Goal: Communication & Community: Answer question/provide support

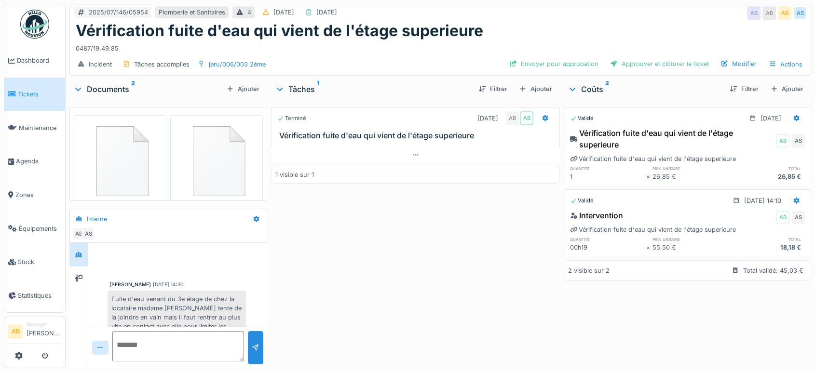
scroll to position [234, 0]
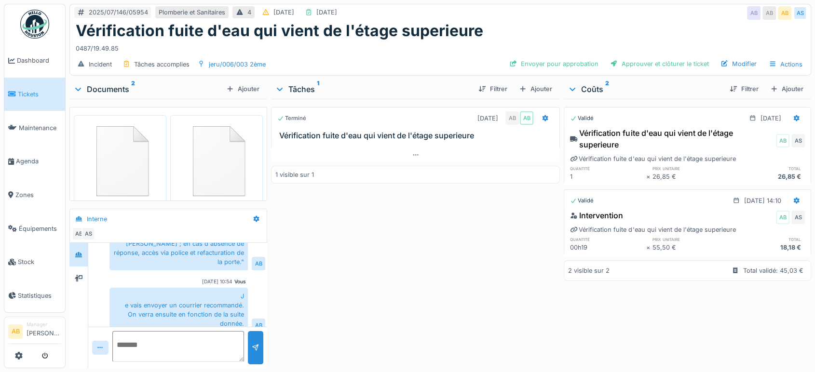
click at [30, 18] on img at bounding box center [34, 24] width 29 height 29
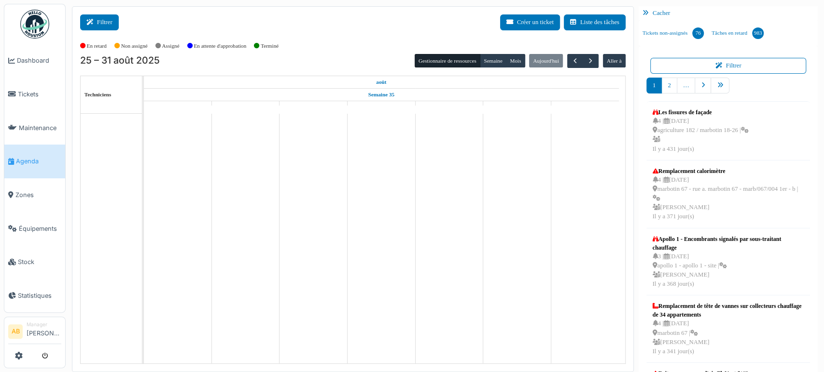
click at [105, 21] on button "Filtrer" at bounding box center [99, 22] width 39 height 16
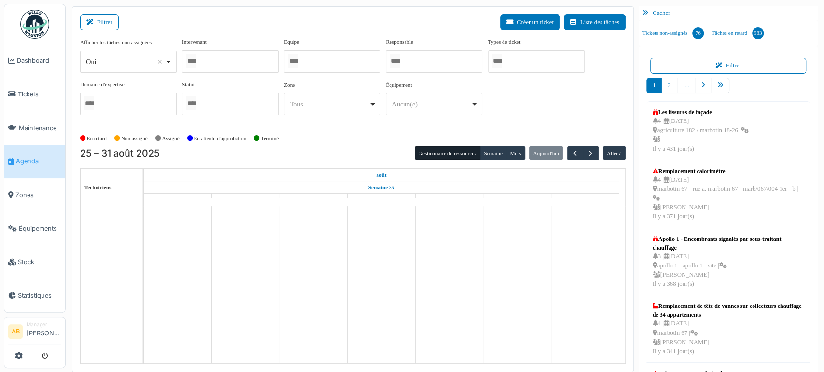
click at [115, 61] on div "Oui Remove item" at bounding box center [125, 62] width 79 height 10
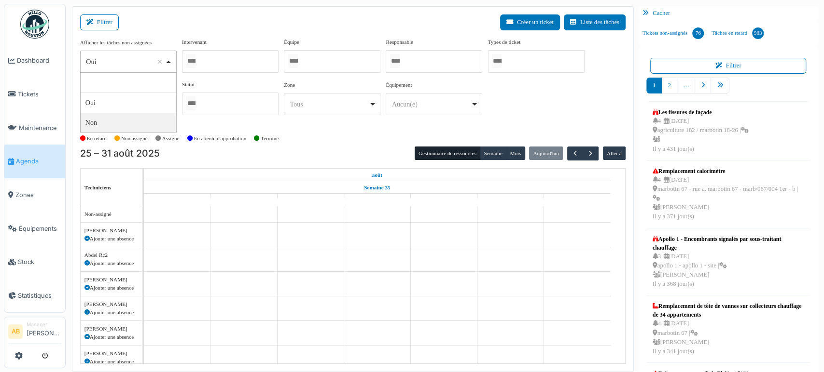
select select "**"
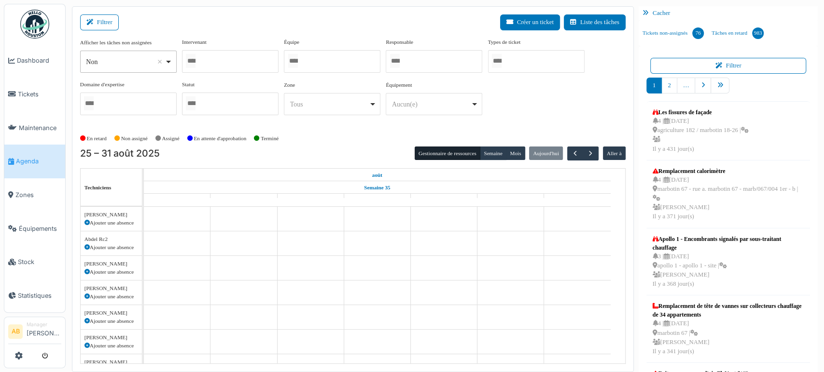
click at [228, 60] on div at bounding box center [230, 61] width 96 height 23
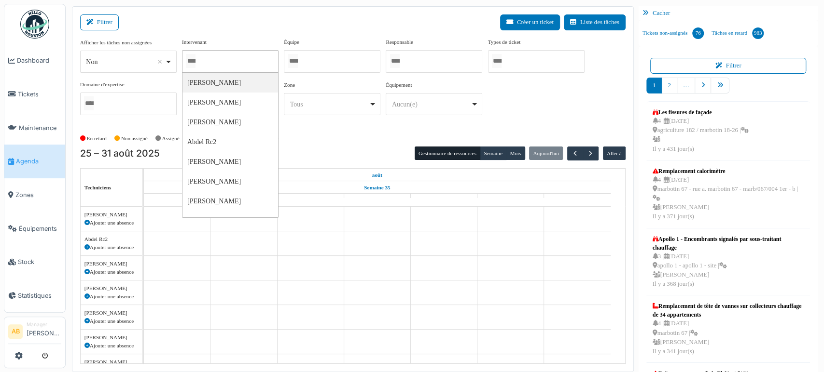
type input "*"
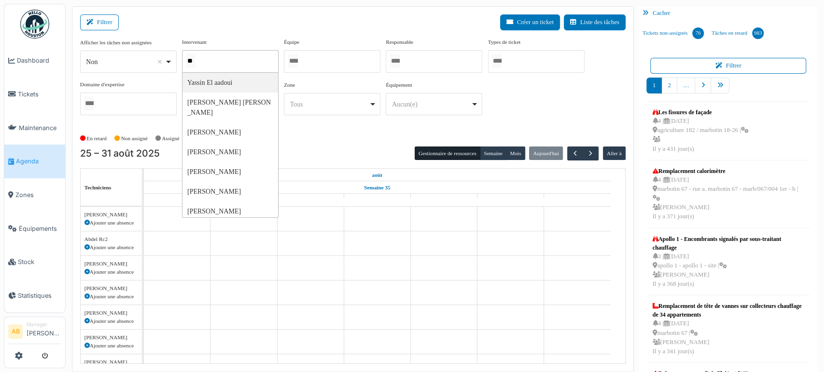
type input "*"
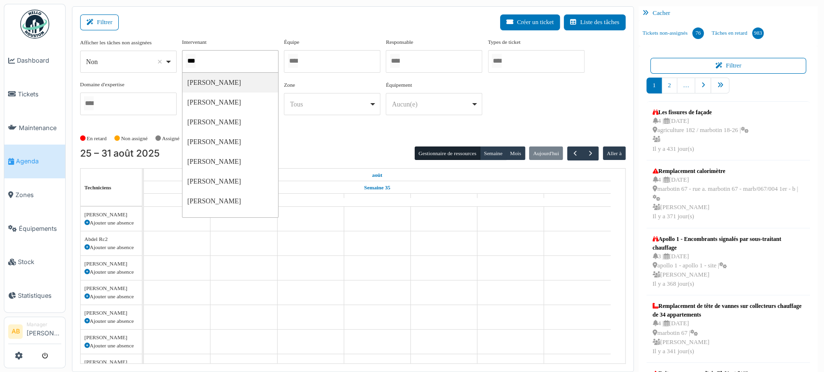
type input "****"
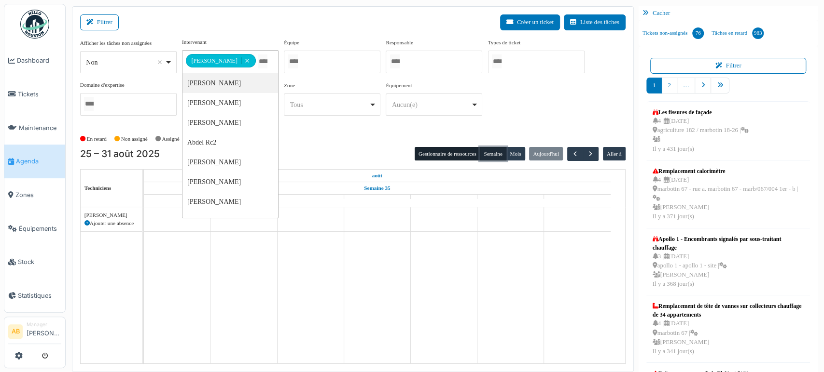
click at [486, 147] on button "Semaine" at bounding box center [493, 154] width 27 height 14
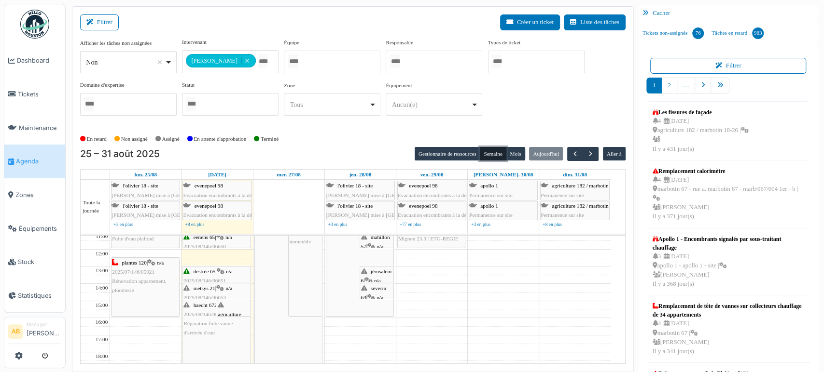
scroll to position [54, 0]
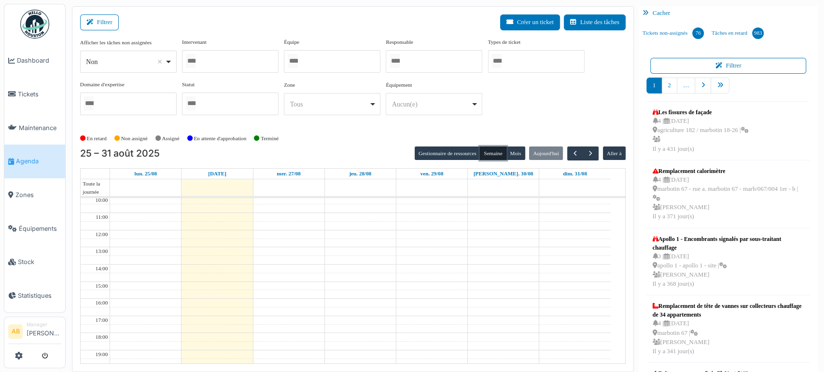
click at [232, 62] on div at bounding box center [230, 61] width 96 height 23
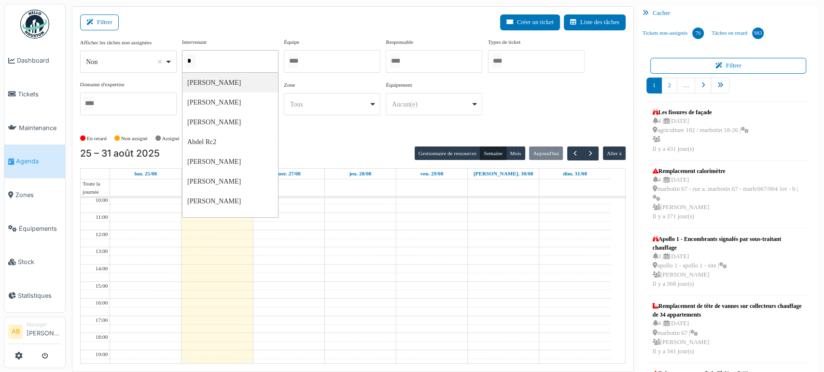
type input "**"
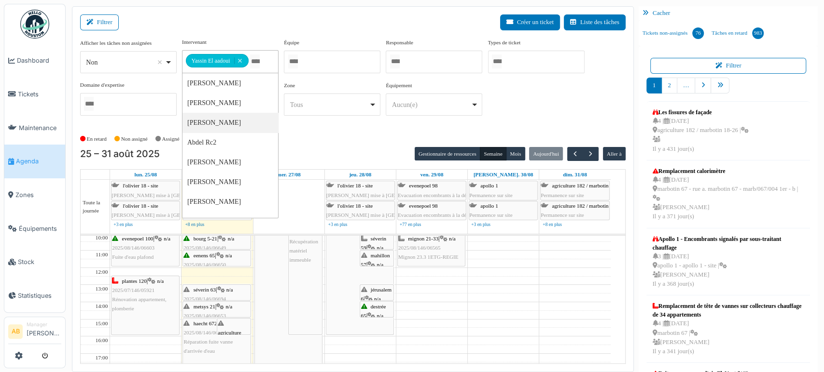
click at [457, 316] on td at bounding box center [360, 315] width 500 height 9
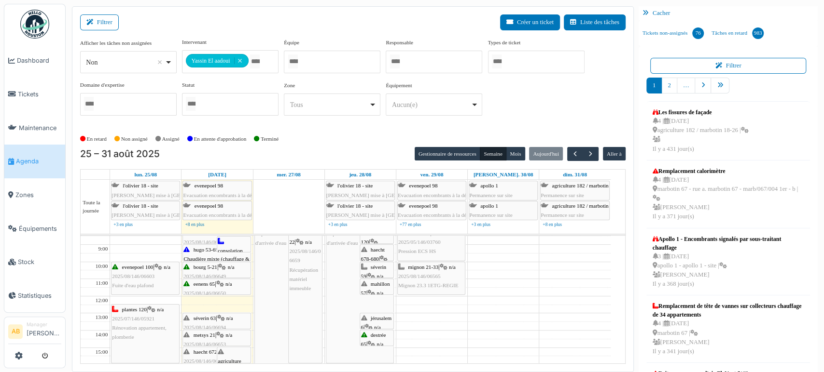
scroll to position [0, 0]
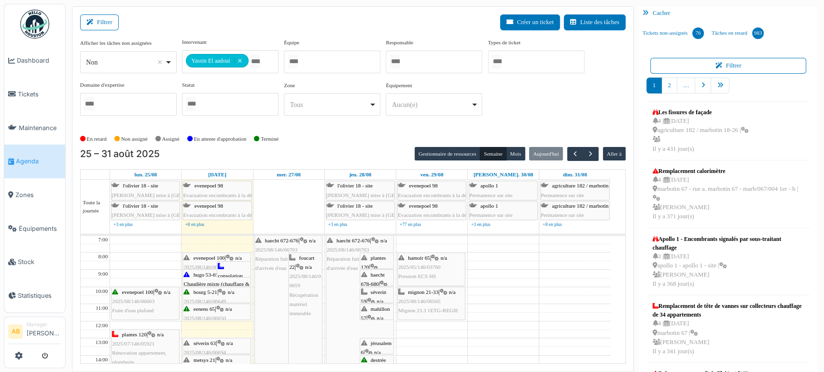
click at [377, 294] on div "séverin 59 | n/a 2025/08/146/06664 Placement d'un bouchon regard sur décharge c…" at bounding box center [376, 325] width 32 height 74
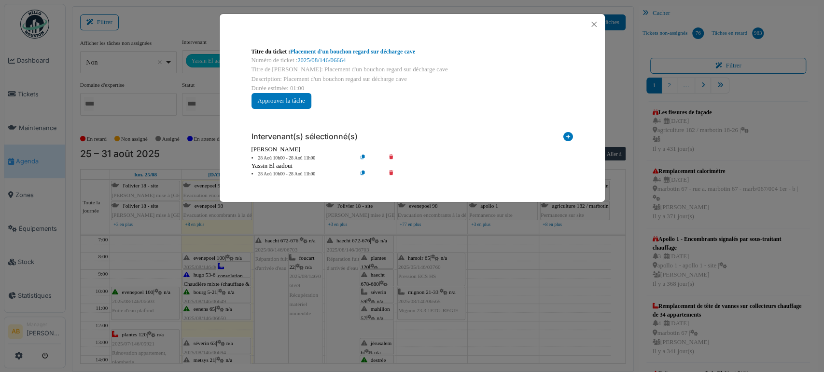
click at [586, 26] on div at bounding box center [412, 24] width 385 height 21
click at [587, 26] on button "Close" at bounding box center [593, 24] width 13 height 13
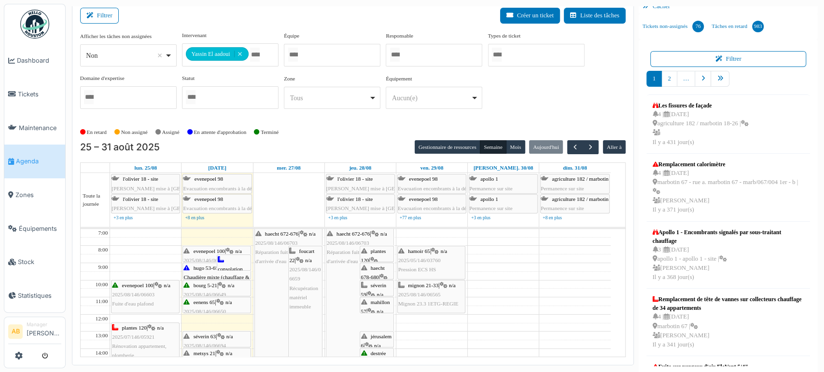
scroll to position [8, 0]
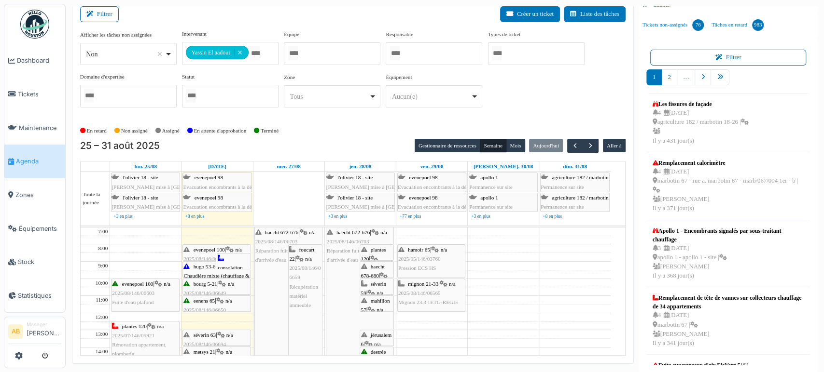
click at [218, 332] on div "séverin 63 | n/a 2025/08/146/06694 Chaudière en panne" at bounding box center [216, 345] width 66 height 28
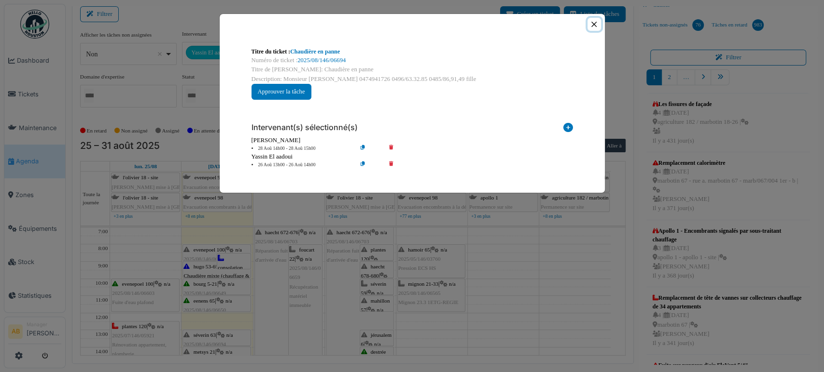
click at [590, 19] on button "Close" at bounding box center [593, 24] width 13 height 13
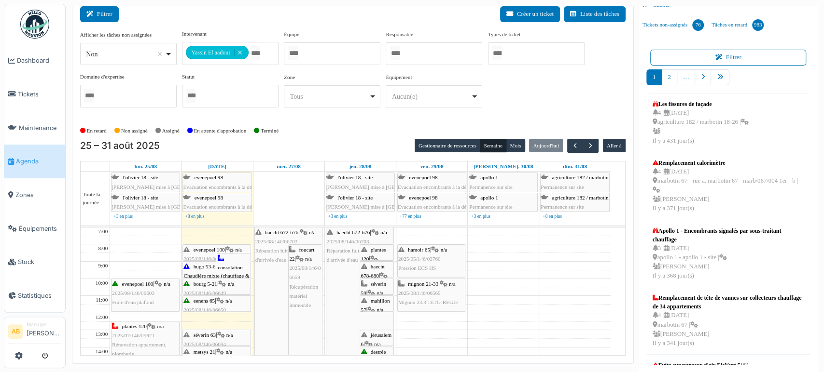
click at [112, 14] on button "Filtrer" at bounding box center [99, 14] width 39 height 16
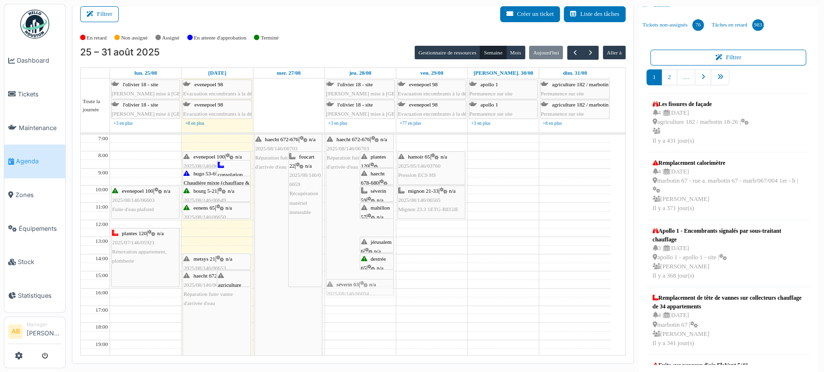
drag, startPoint x: 213, startPoint y: 244, endPoint x: 340, endPoint y: 289, distance: 134.7
click at [340, 289] on tr "evenepoel 100 | n/a 2025/08/146/06603 Fuite d'eau plafond plantes 120 | n/a 202…" at bounding box center [346, 280] width 530 height 291
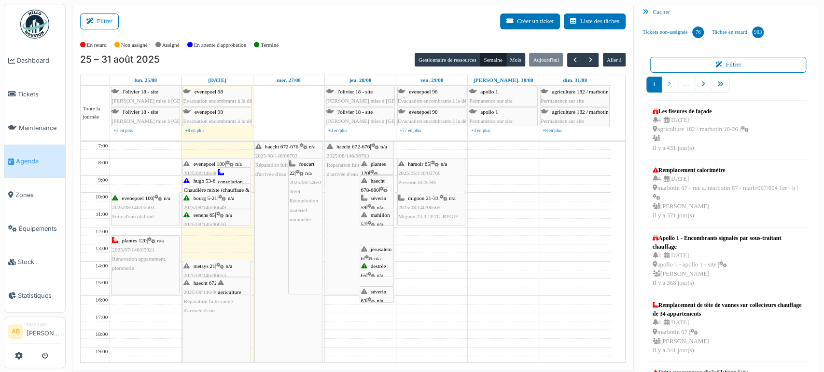
scroll to position [0, 0]
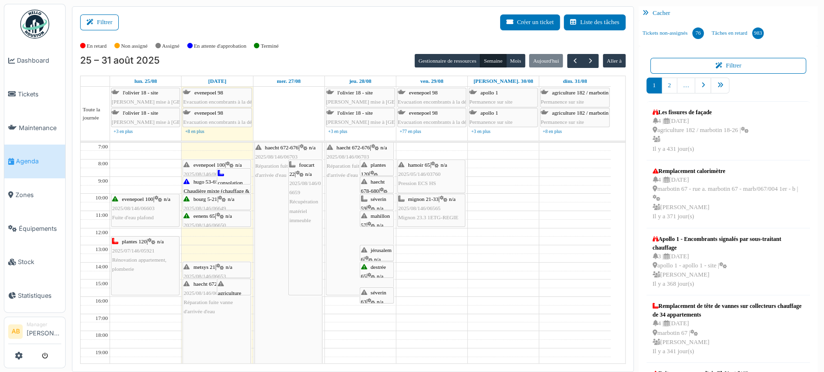
click at [344, 233] on div "haecht 672-676 | n/a 2025/08/146/06703 Réparation fuite vanne d'arrivée d'eau" at bounding box center [359, 219] width 67 height 152
drag, startPoint x: 344, startPoint y: 233, endPoint x: 351, endPoint y: 232, distance: 6.8
click at [344, 232] on div "haecht 672-676 | n/a 2025/08/146/06703 Réparation fuite vanne d'arrivée d'eau" at bounding box center [359, 219] width 67 height 152
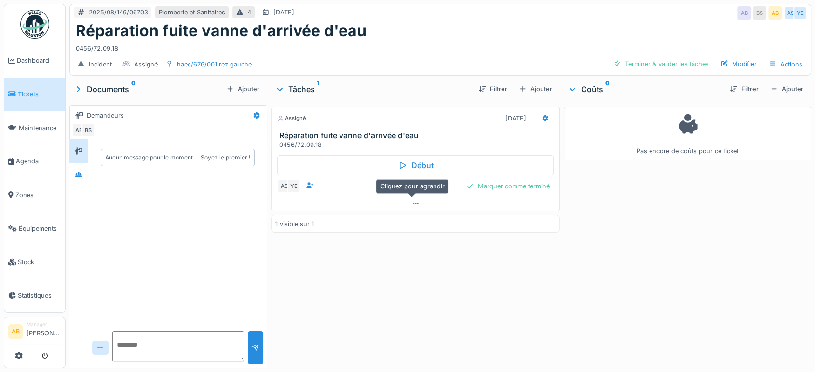
click at [398, 209] on div at bounding box center [416, 204] width 288 height 14
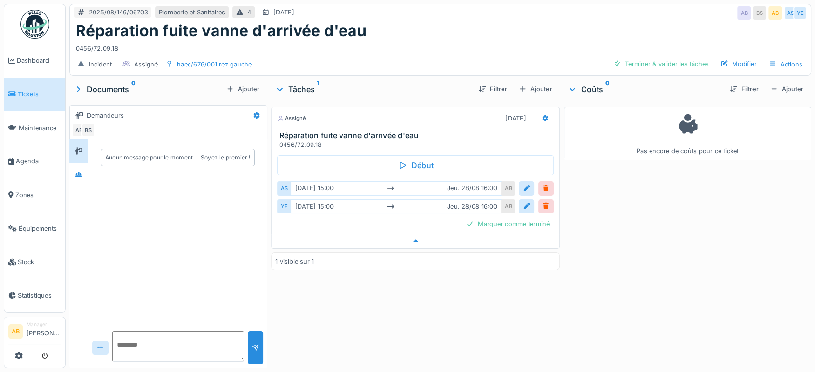
scroll to position [8, 0]
click at [523, 184] on div at bounding box center [527, 188] width 8 height 9
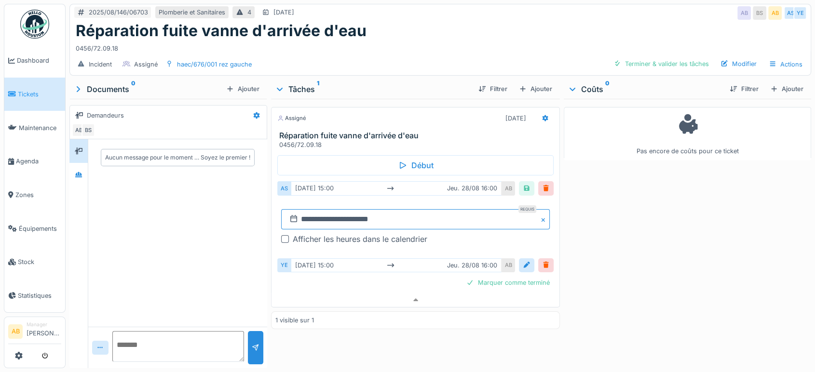
click at [334, 211] on input "**********" at bounding box center [415, 219] width 269 height 20
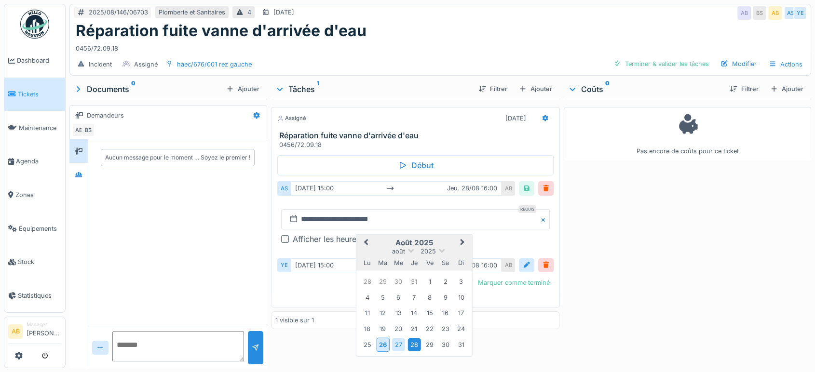
click at [409, 339] on div "28" at bounding box center [414, 345] width 13 height 13
click at [413, 339] on div "28" at bounding box center [414, 345] width 13 height 13
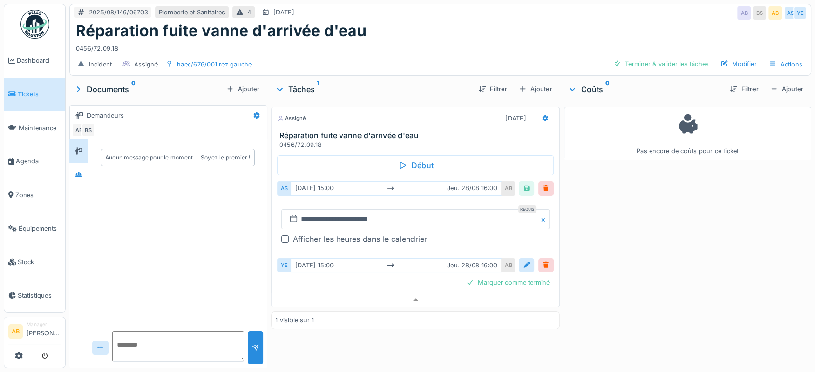
click at [282, 235] on div at bounding box center [285, 239] width 8 height 8
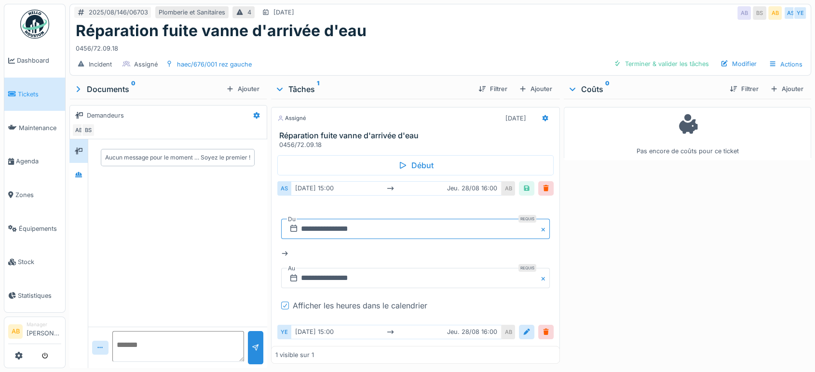
click at [369, 222] on input "**********" at bounding box center [415, 229] width 269 height 20
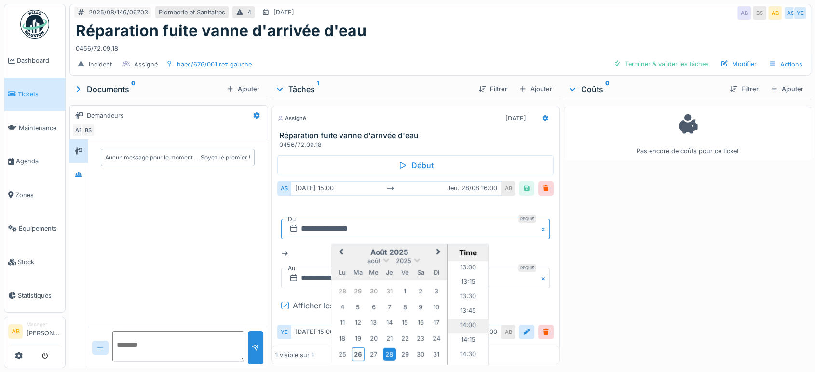
scroll to position [750, 0]
click at [459, 321] on li "14:00" at bounding box center [468, 328] width 41 height 14
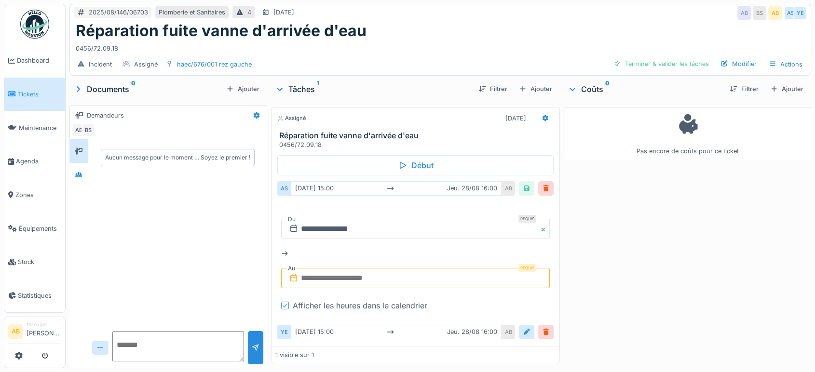
click at [385, 268] on input "text" at bounding box center [415, 278] width 269 height 20
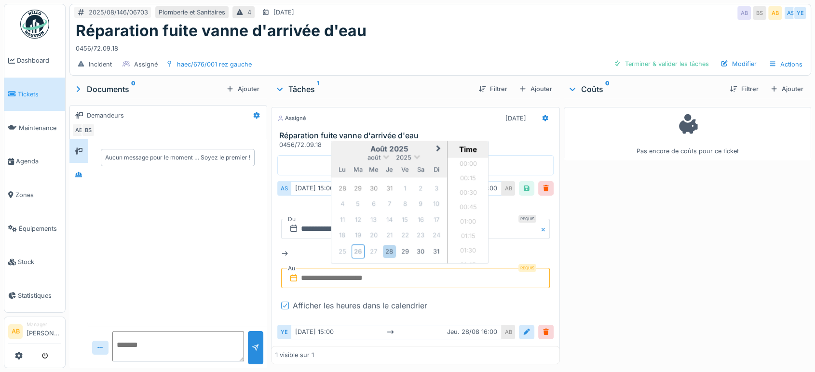
scroll to position [823, 0]
click at [386, 245] on div "28" at bounding box center [389, 251] width 13 height 13
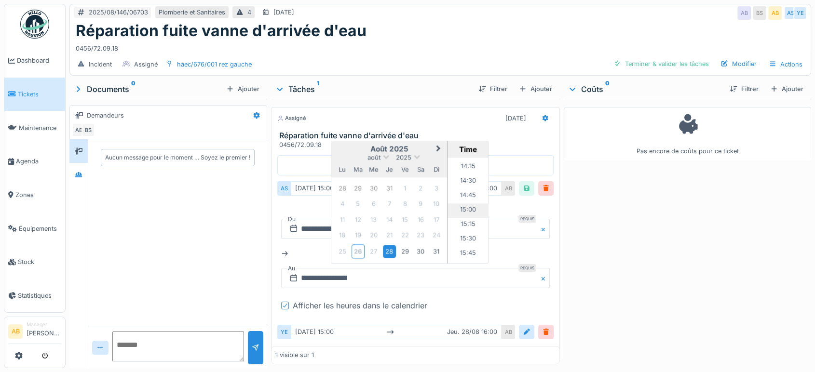
click at [463, 204] on li "15:00" at bounding box center [468, 211] width 41 height 14
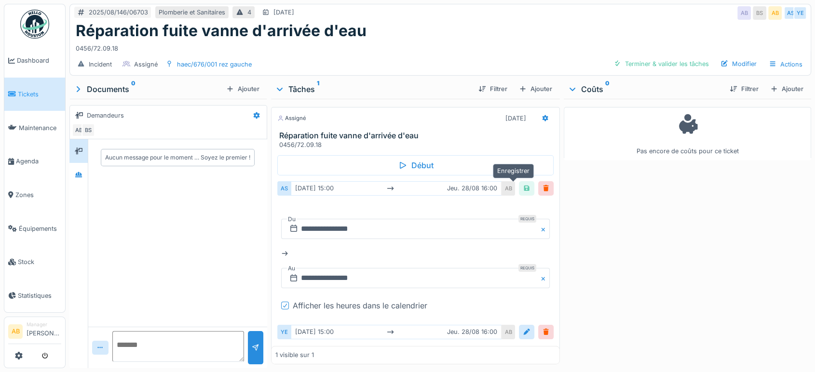
click at [523, 184] on div at bounding box center [527, 188] width 8 height 9
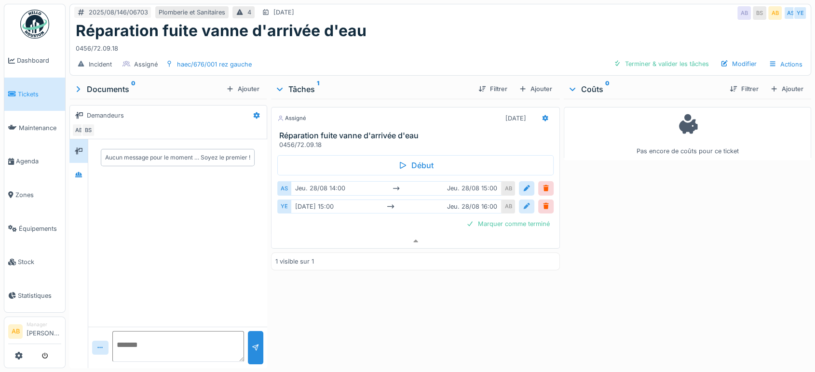
click at [519, 200] on div at bounding box center [526, 207] width 15 height 14
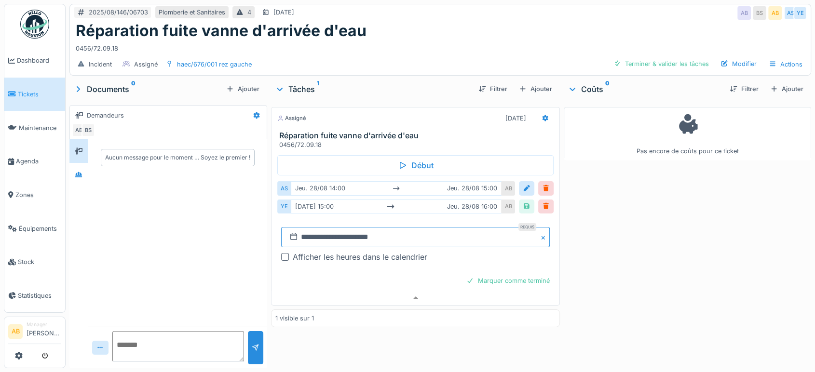
click at [344, 228] on input "**********" at bounding box center [415, 237] width 269 height 20
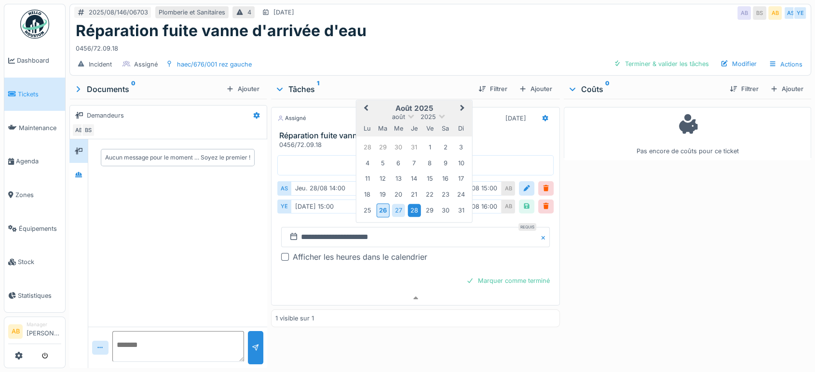
click at [410, 205] on div "28" at bounding box center [414, 211] width 13 height 13
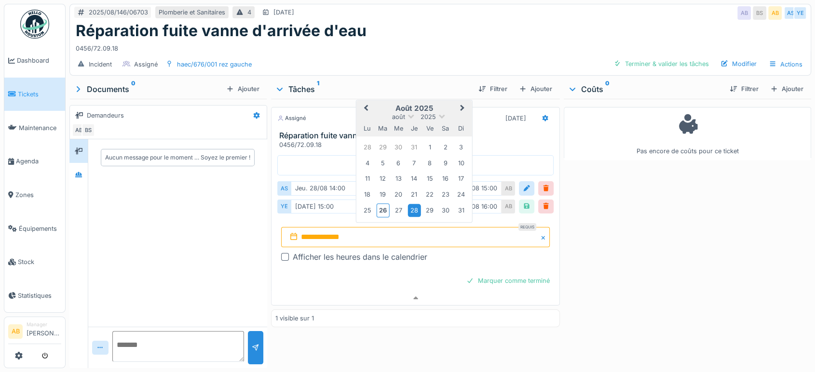
click at [416, 205] on div "28" at bounding box center [414, 211] width 13 height 13
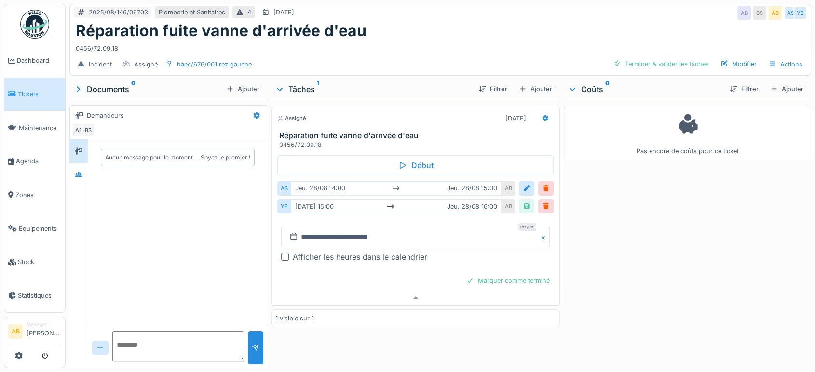
click at [281, 253] on div at bounding box center [285, 257] width 8 height 8
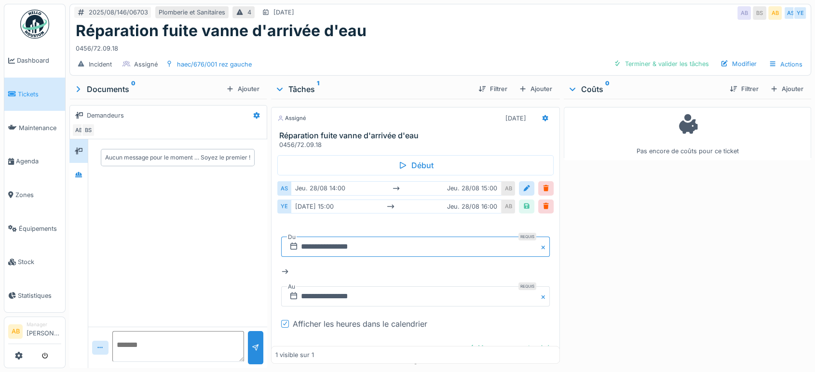
click at [364, 238] on input "**********" at bounding box center [415, 247] width 269 height 20
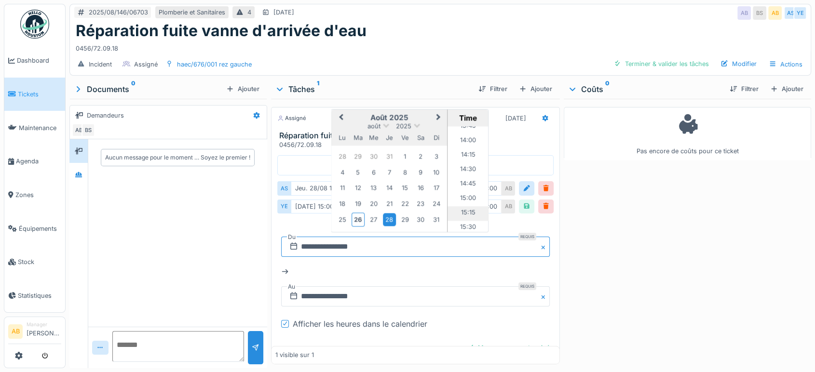
scroll to position [804, 0]
click at [466, 133] on li "14:00" at bounding box center [468, 140] width 41 height 14
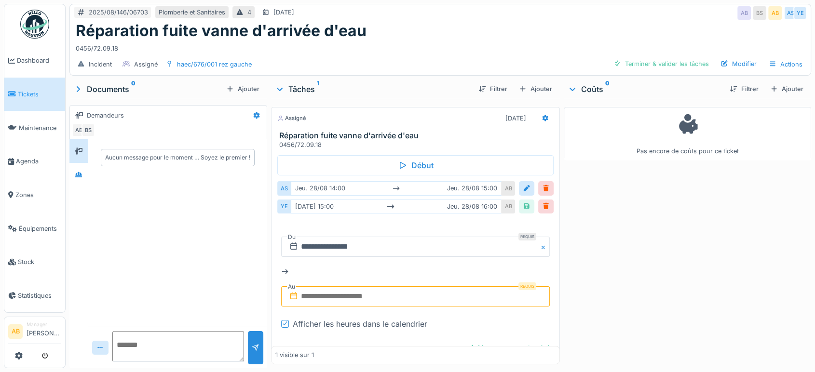
drag, startPoint x: 358, startPoint y: 297, endPoint x: 357, endPoint y: 292, distance: 4.9
click at [358, 298] on div "**********" at bounding box center [415, 271] width 269 height 85
click at [355, 287] on input "text" at bounding box center [415, 297] width 269 height 20
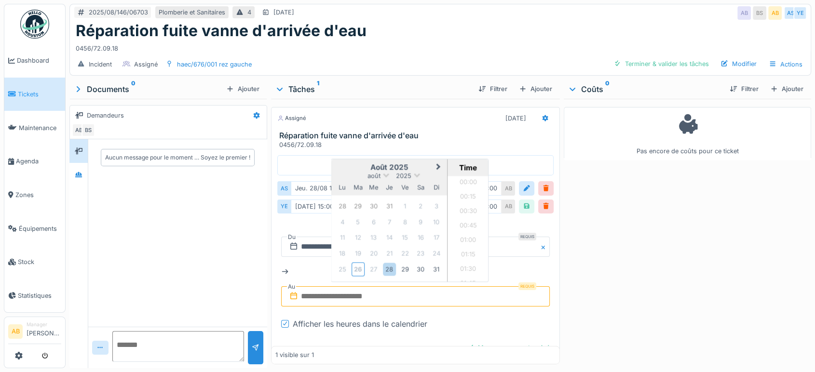
scroll to position [823, 0]
click at [389, 263] on div "28" at bounding box center [389, 269] width 13 height 13
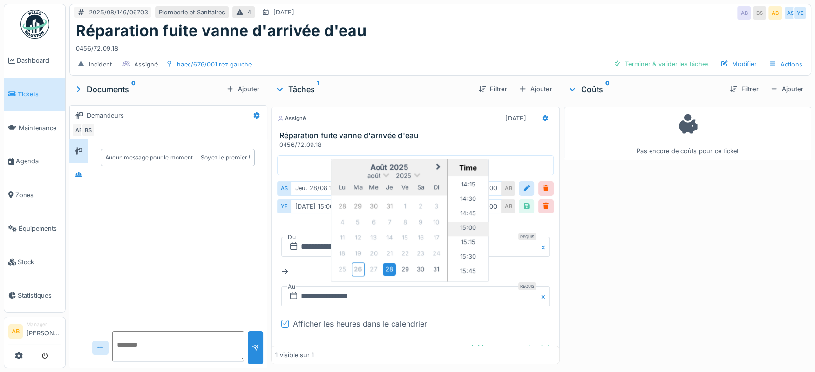
click at [460, 222] on li "15:00" at bounding box center [468, 229] width 41 height 14
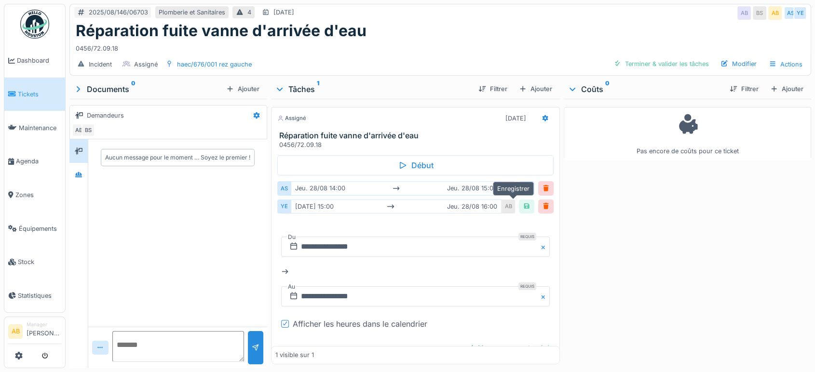
click at [523, 202] on div at bounding box center [527, 206] width 8 height 9
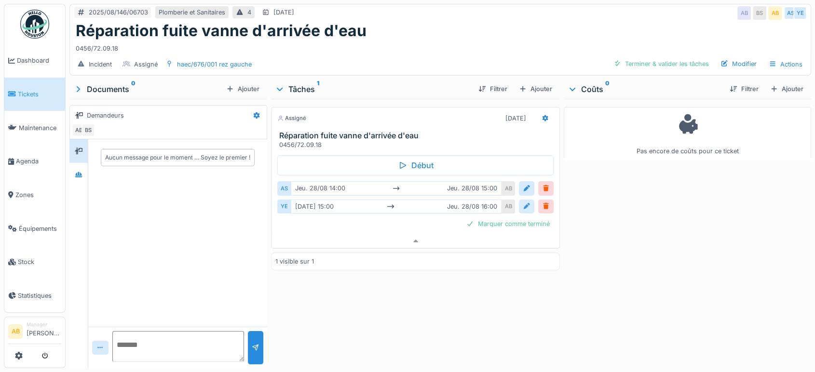
click at [523, 202] on div at bounding box center [527, 206] width 8 height 9
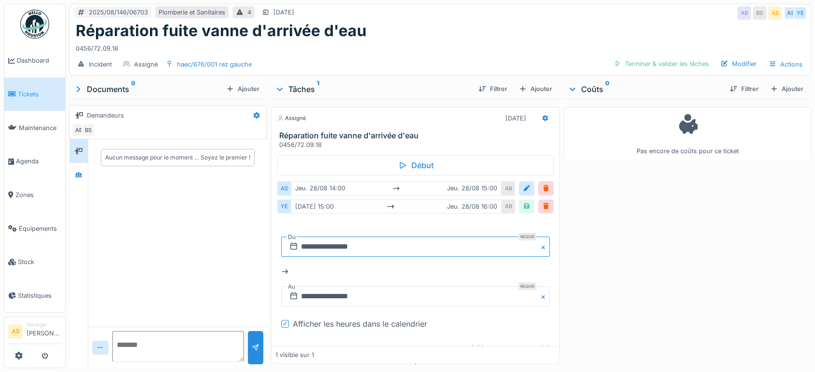
click at [332, 239] on input "**********" at bounding box center [415, 247] width 269 height 20
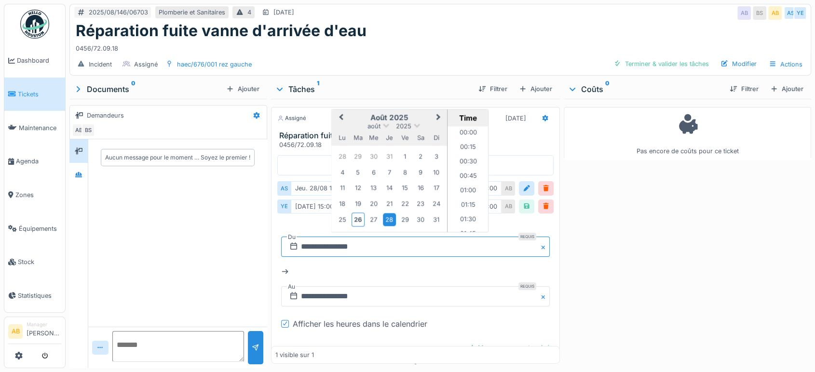
scroll to position [765, 0]
click at [313, 220] on div "**********" at bounding box center [415, 279] width 276 height 118
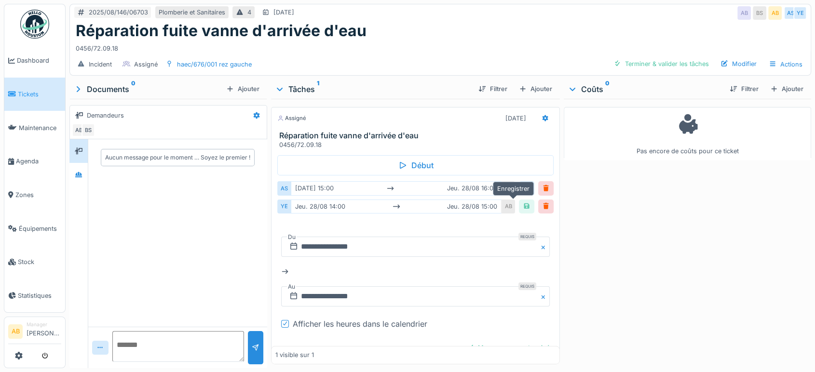
click at [523, 202] on div at bounding box center [527, 206] width 8 height 9
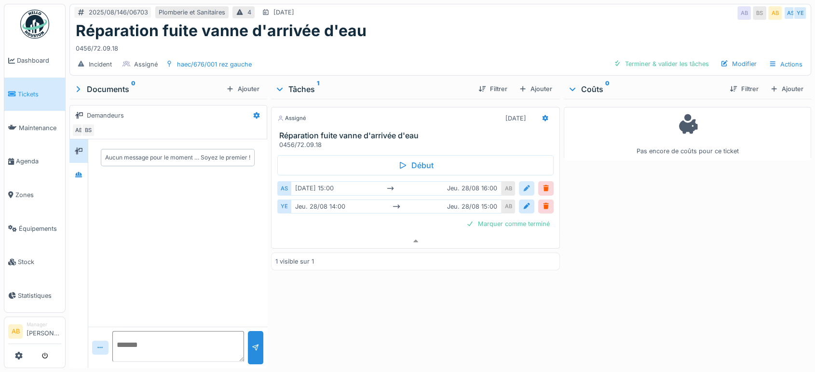
click at [523, 184] on div at bounding box center [527, 188] width 8 height 9
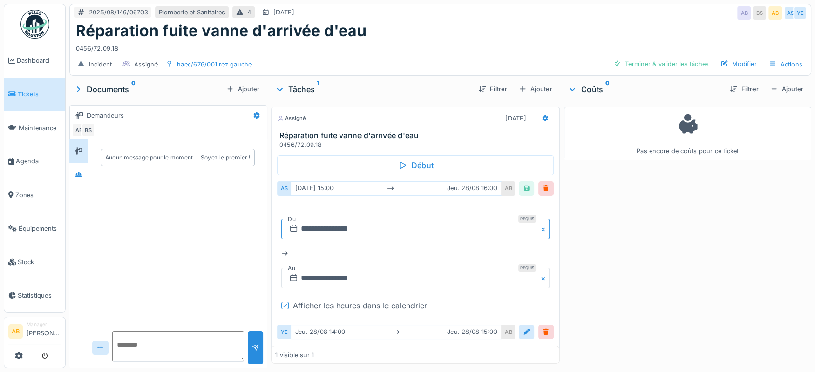
click at [331, 220] on input "**********" at bounding box center [415, 229] width 269 height 20
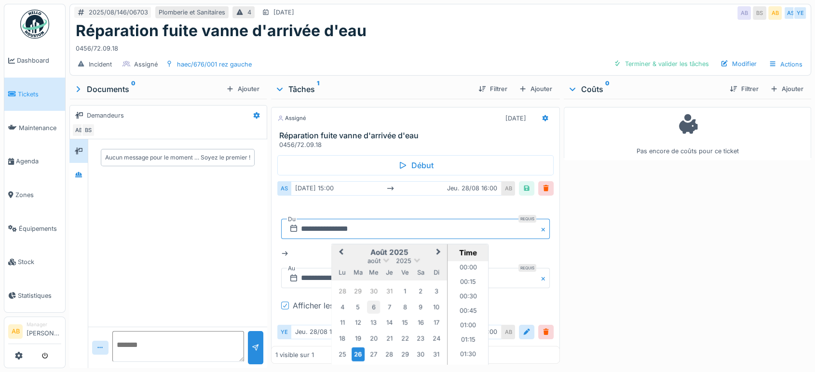
scroll to position [823, 0]
click at [386, 348] on div "28" at bounding box center [389, 354] width 13 height 13
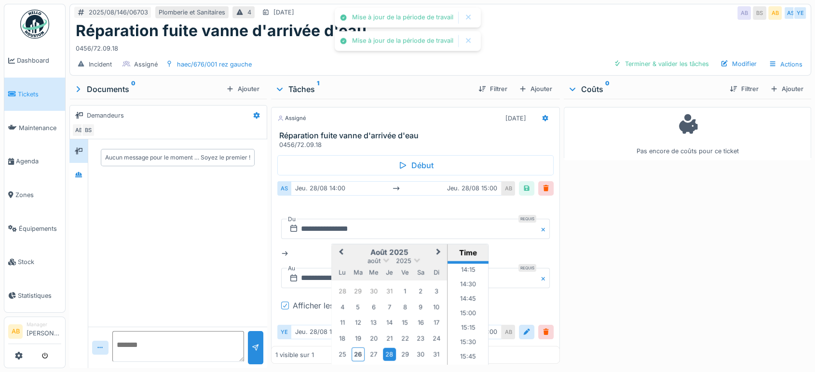
click at [386, 348] on div "28" at bounding box center [389, 354] width 13 height 13
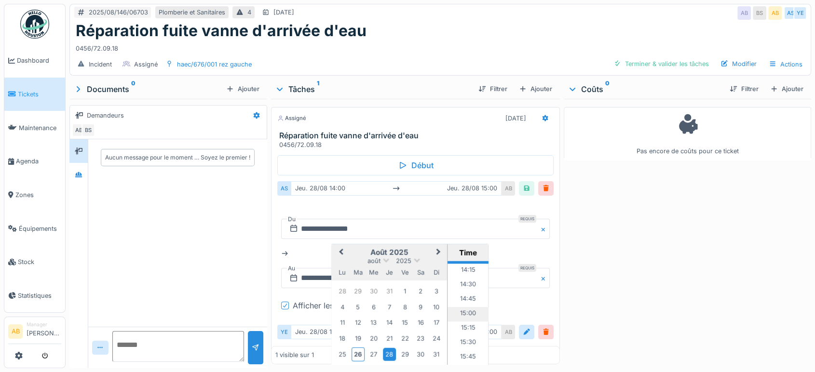
click at [463, 307] on li "15:00" at bounding box center [468, 314] width 41 height 14
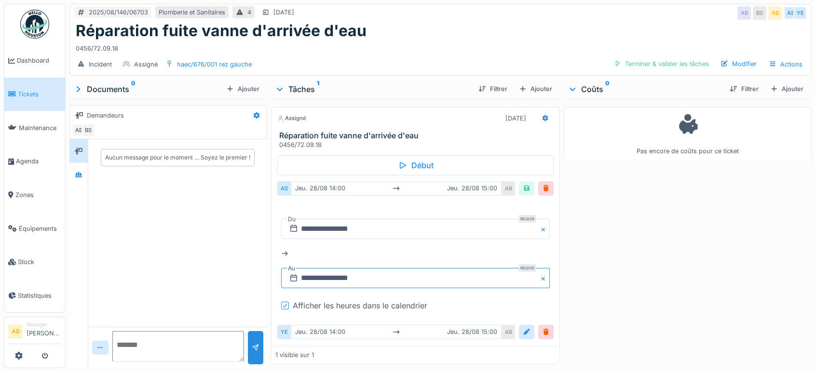
click at [418, 275] on input "**********" at bounding box center [415, 278] width 269 height 20
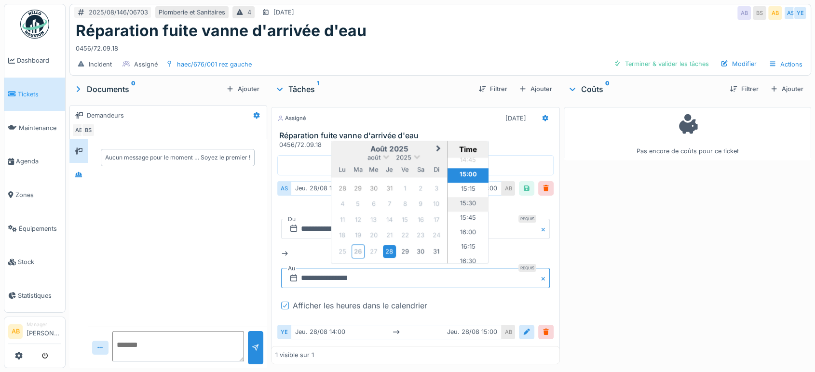
scroll to position [876, 0]
click at [465, 208] on li "16:00" at bounding box center [468, 215] width 41 height 14
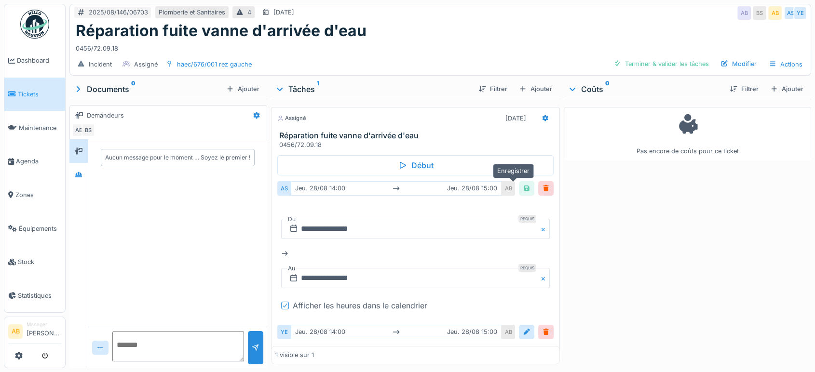
click at [523, 184] on div at bounding box center [527, 188] width 8 height 9
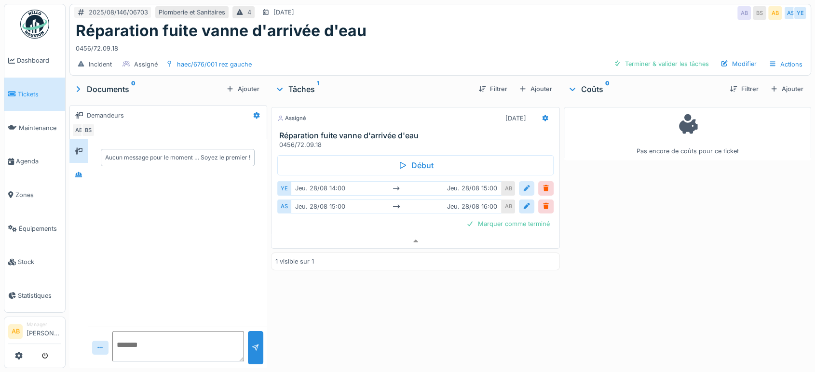
click at [525, 186] on div at bounding box center [526, 188] width 15 height 14
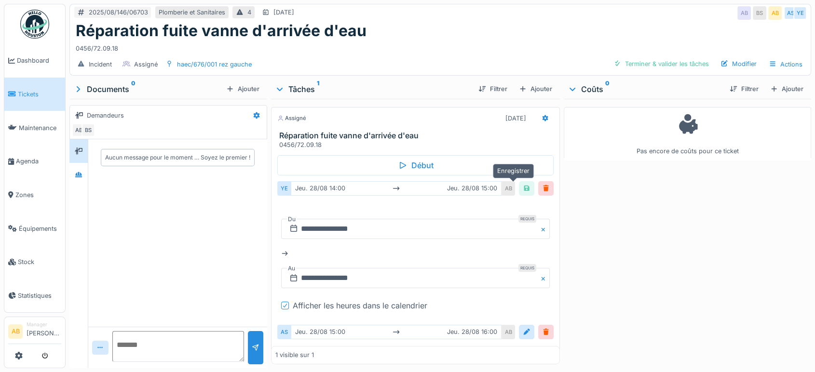
click at [523, 184] on div at bounding box center [527, 188] width 8 height 9
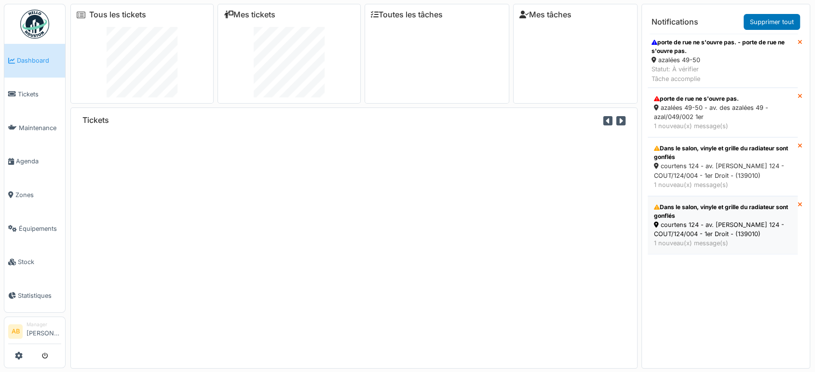
click at [688, 230] on div "courtens 124 - av. [PERSON_NAME] 124 - COUT/124/004 - 1er Droit - (139010)" at bounding box center [723, 229] width 138 height 18
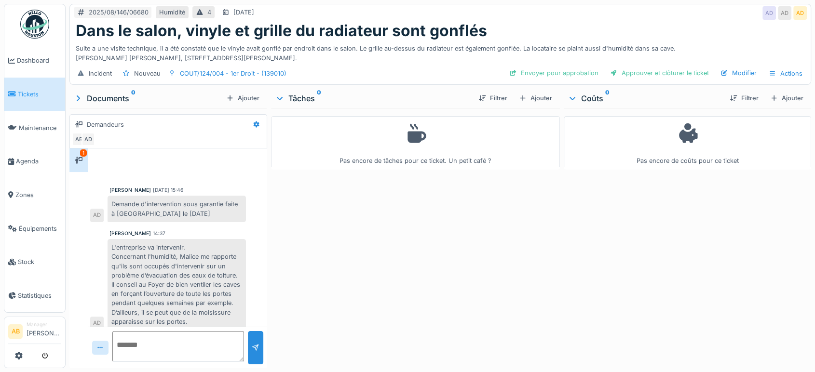
scroll to position [7, 0]
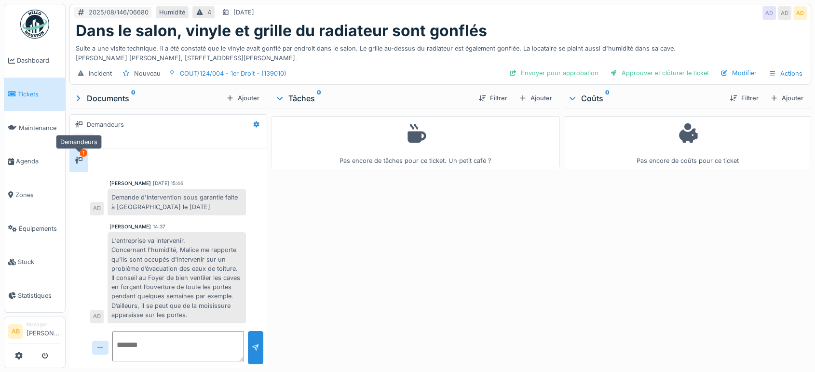
click at [77, 165] on div at bounding box center [78, 160] width 14 height 12
click at [139, 349] on textarea at bounding box center [178, 346] width 132 height 31
click at [86, 161] on div "1" at bounding box center [78, 161] width 18 height 24
click at [154, 347] on textarea at bounding box center [178, 346] width 132 height 31
click at [110, 99] on div "Documents 0" at bounding box center [147, 99] width 149 height 12
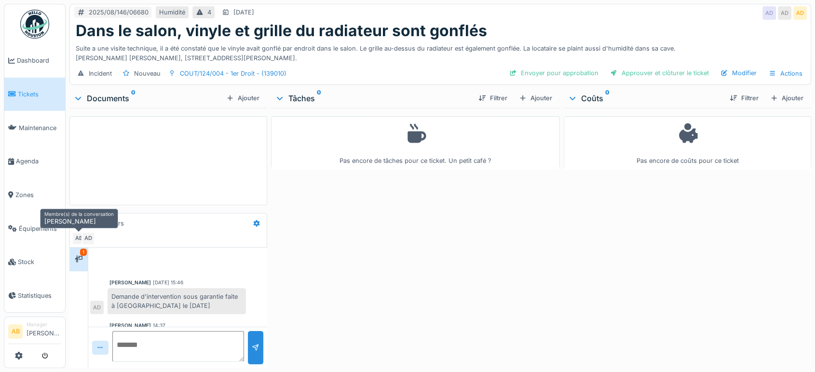
click at [80, 236] on div "AB" at bounding box center [79, 239] width 14 height 14
click at [76, 261] on icon at bounding box center [79, 259] width 8 height 6
click at [134, 364] on div at bounding box center [178, 347] width 132 height 33
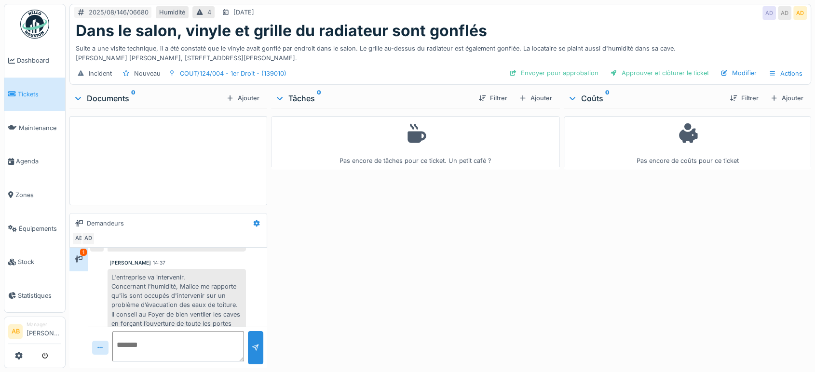
scroll to position [106, 0]
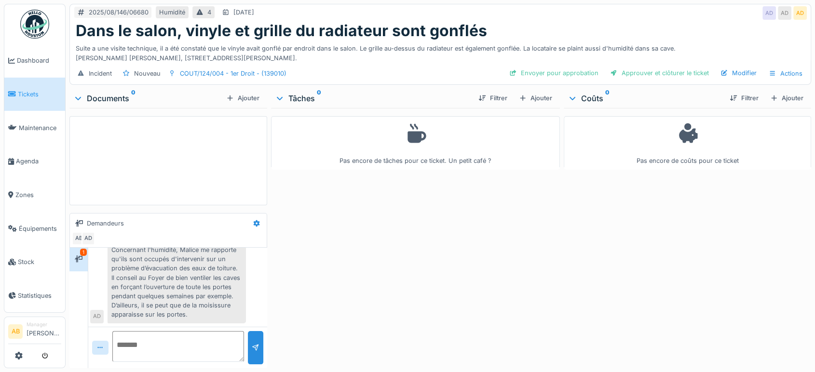
click at [116, 97] on div "Documents 0" at bounding box center [147, 99] width 149 height 12
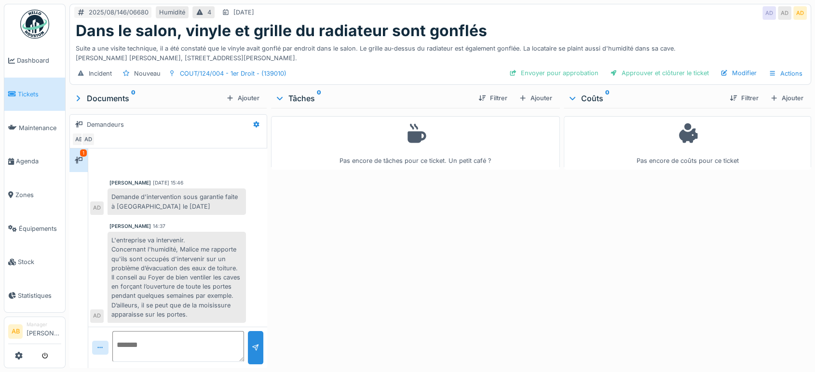
scroll to position [7, 0]
click at [80, 154] on div "1" at bounding box center [83, 153] width 7 height 7
click at [39, 26] on img at bounding box center [34, 24] width 29 height 29
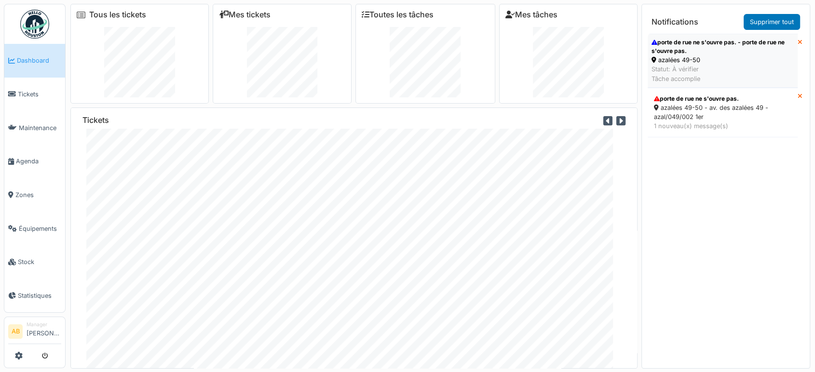
click at [715, 84] on li "porte de rue ne s'ouvre pas. - porte de rue ne s'ouvre pas. azalées 49-50 Statu…" at bounding box center [723, 61] width 150 height 54
click at [648, 34] on link "porte de rue ne s'ouvre pas. - porte de rue ne s'ouvre pas. azalées 49-50 Statu…" at bounding box center [723, 61] width 150 height 54
click at [679, 127] on div "1 nouveau(x) message(s)" at bounding box center [723, 126] width 138 height 9
click at [730, 74] on div "Statut: À vérifier Tâche accomplie" at bounding box center [723, 74] width 142 height 18
click at [699, 122] on div "1 nouveau(x) message(s)" at bounding box center [723, 126] width 138 height 9
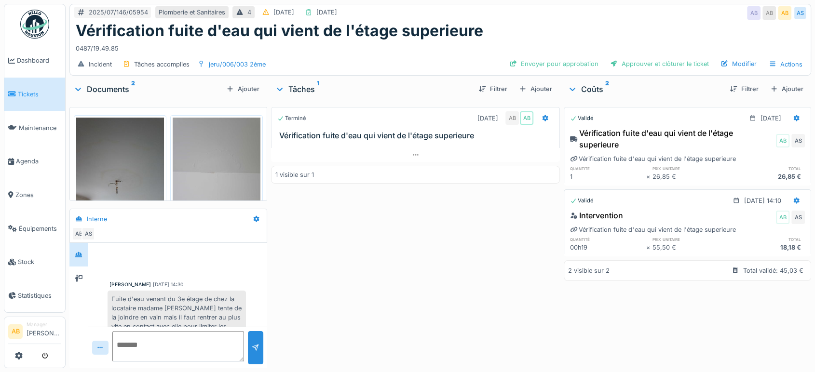
scroll to position [234, 0]
